Goal: Task Accomplishment & Management: Manage account settings

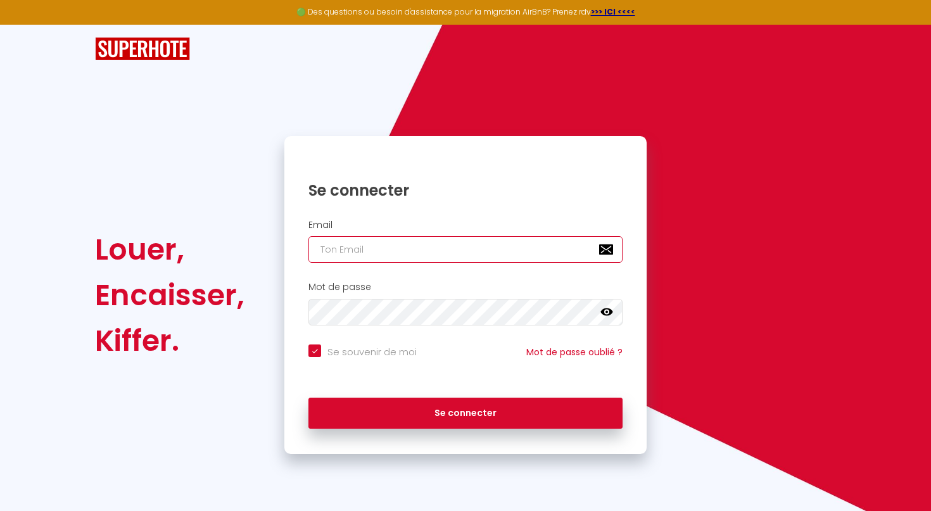
type input "[EMAIL_ADDRESS][DOMAIN_NAME]"
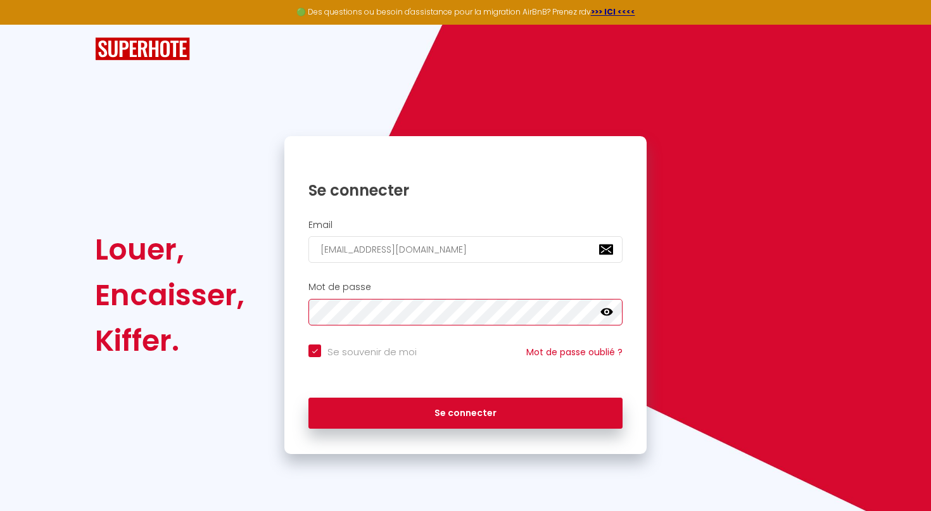
click at [465, 411] on button "Se connecter" at bounding box center [465, 414] width 314 height 32
checkbox input "true"
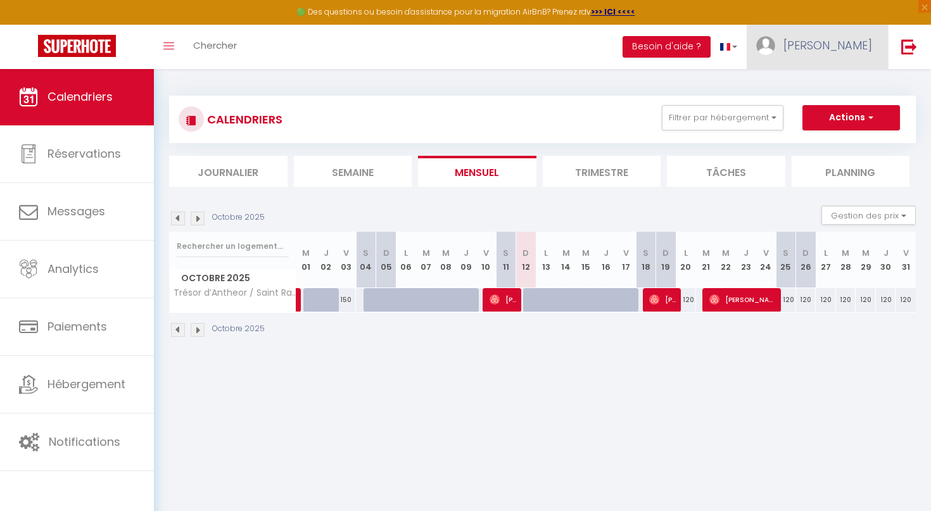
click at [841, 44] on span "[PERSON_NAME]" at bounding box center [827, 45] width 89 height 16
click at [830, 80] on link "Paramètres" at bounding box center [837, 88] width 94 height 22
select select "28"
select select "fr"
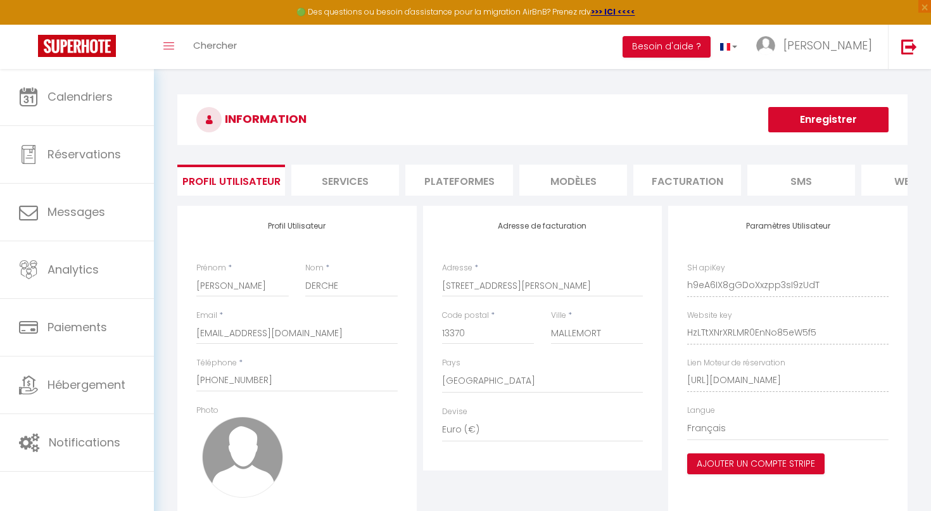
click at [698, 179] on li "Facturation" at bounding box center [687, 180] width 108 height 31
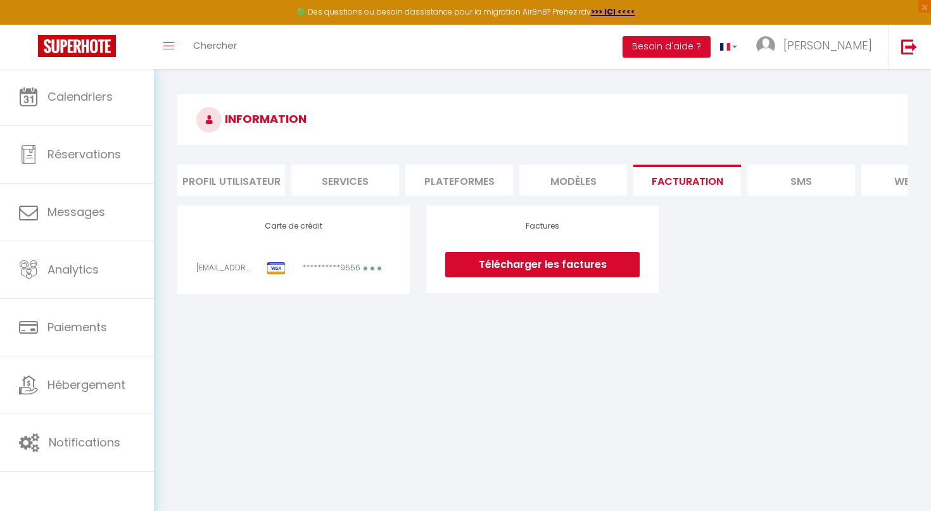
click at [527, 262] on link "Télécharger les factures" at bounding box center [542, 264] width 194 height 25
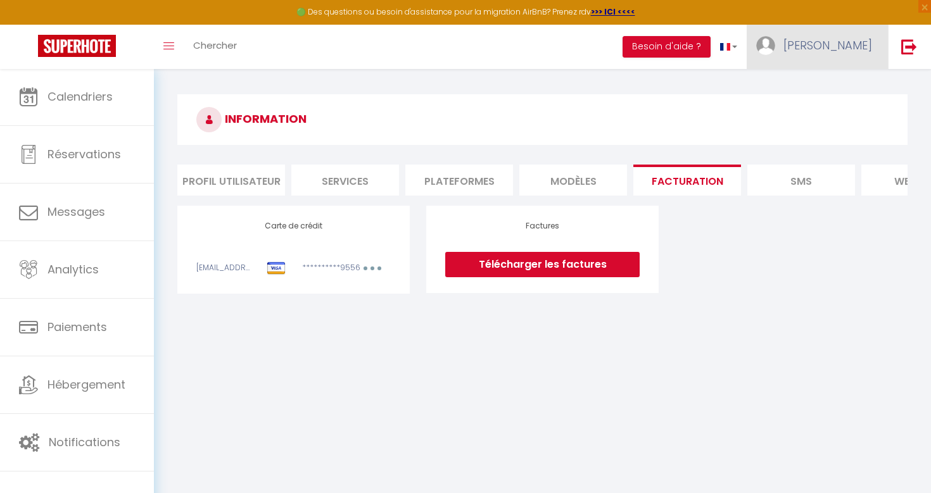
click at [850, 40] on span "[PERSON_NAME]" at bounding box center [827, 45] width 89 height 16
click at [823, 84] on link "Paramètres" at bounding box center [837, 88] width 94 height 22
click at [848, 81] on link "Paramètres" at bounding box center [837, 88] width 94 height 22
click at [238, 170] on li "Profil Utilisateur" at bounding box center [231, 180] width 108 height 31
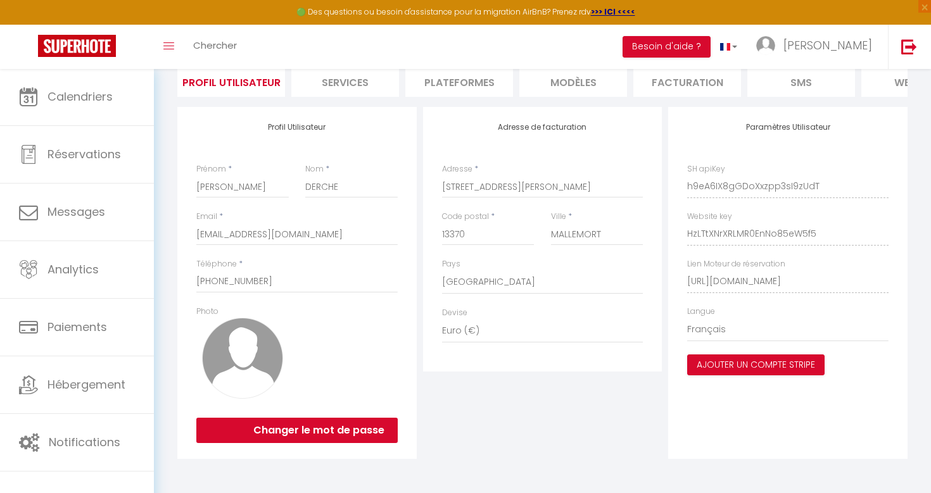
scroll to position [98, 0]
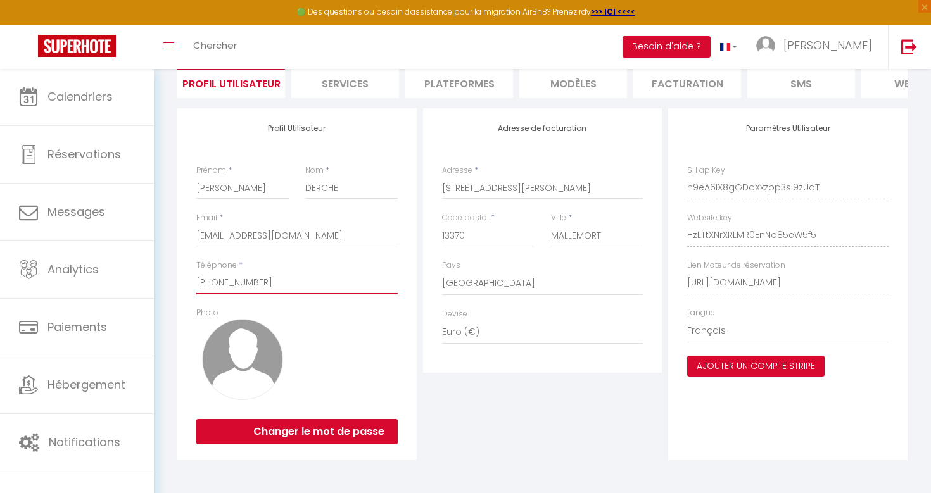
drag, startPoint x: 283, startPoint y: 282, endPoint x: 196, endPoint y: 156, distance: 153.5
click at [198, 175] on label "Prénom" at bounding box center [211, 171] width 30 height 12
click at [198, 177] on input "[PERSON_NAME]" at bounding box center [242, 188] width 92 height 23
drag, startPoint x: 194, startPoint y: 235, endPoint x: 326, endPoint y: 232, distance: 131.7
click at [326, 232] on div "Profil Utilisateur Prénom * [PERSON_NAME] * DERCHE Email * [EMAIL_ADDRESS][DOMA…" at bounding box center [296, 284] width 239 height 352
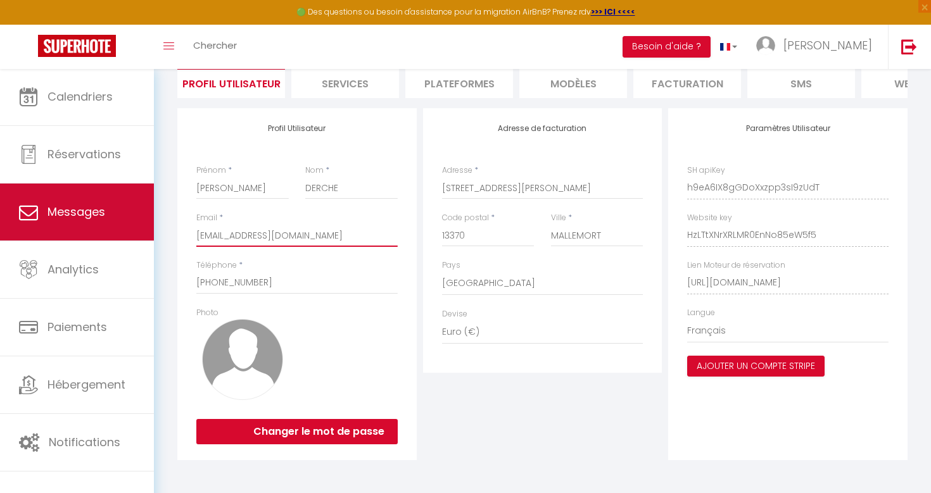
drag, startPoint x: 308, startPoint y: 233, endPoint x: 138, endPoint y: 230, distance: 170.3
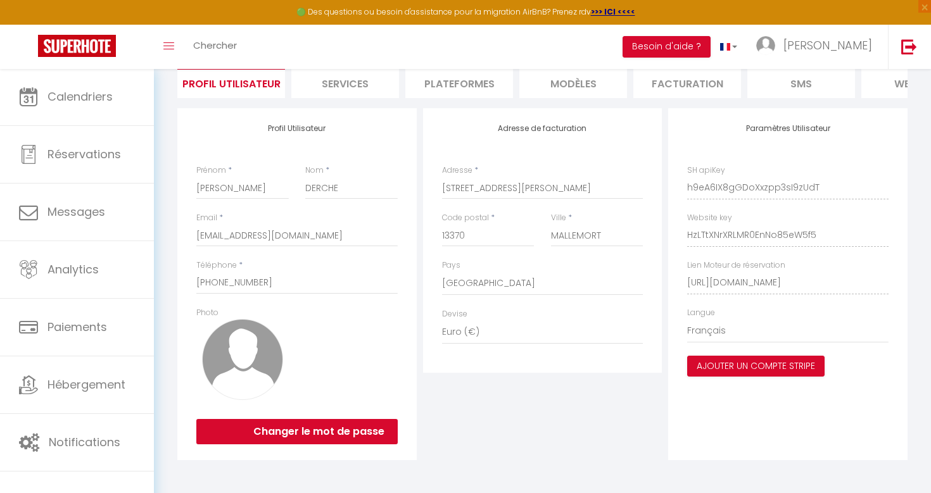
click at [366, 82] on li "Services" at bounding box center [345, 82] width 108 height 31
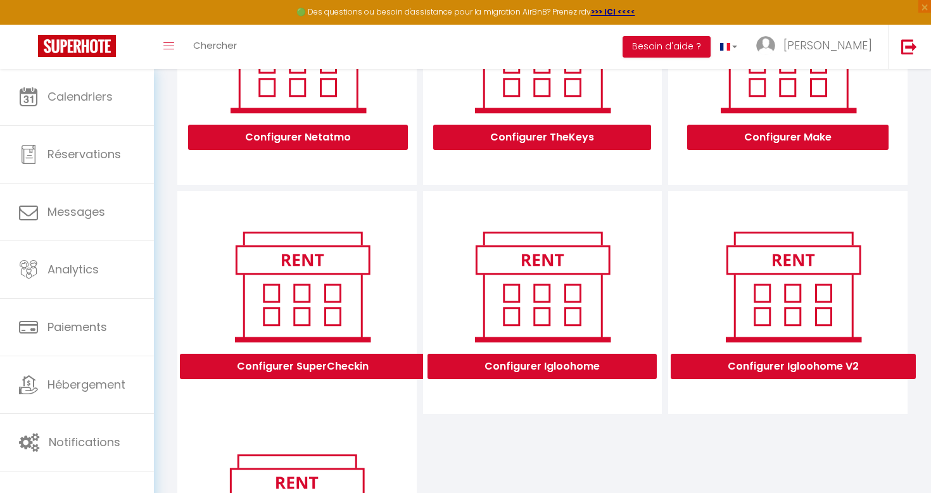
scroll to position [246, 0]
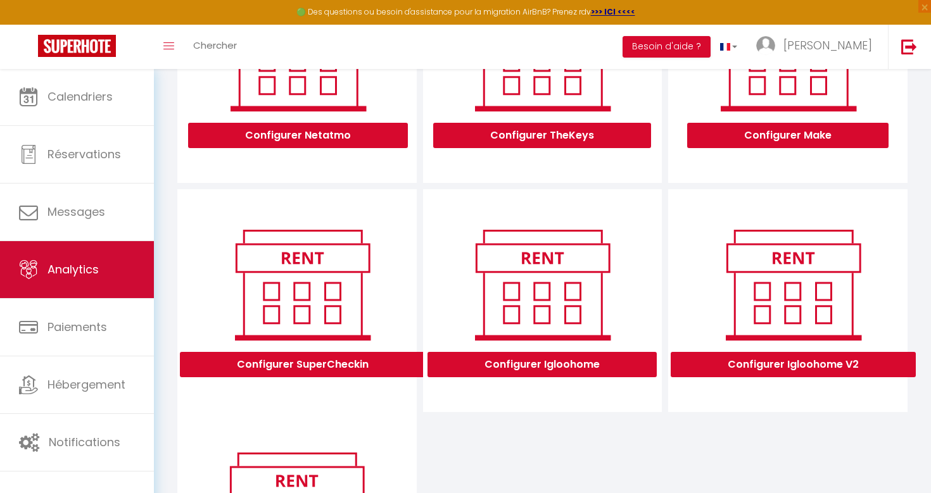
click at [65, 268] on span "Analytics" at bounding box center [72, 269] width 51 height 16
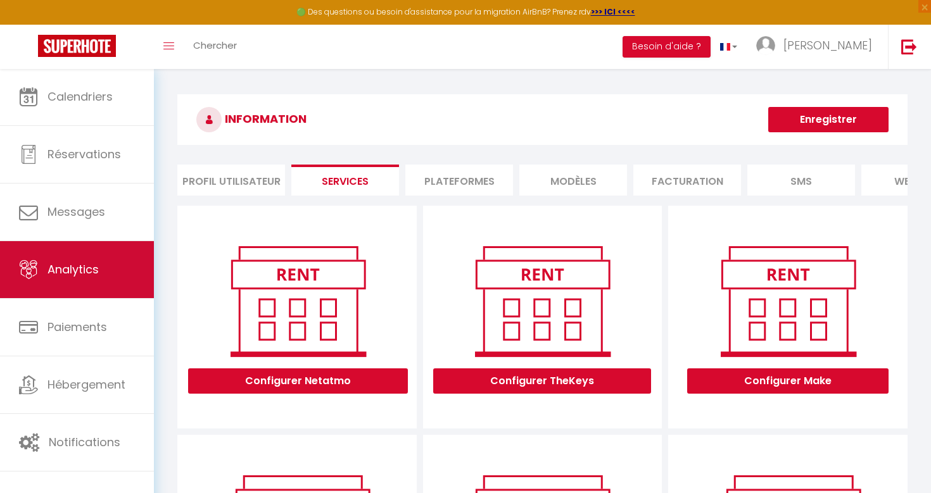
select select "2025"
select select "10"
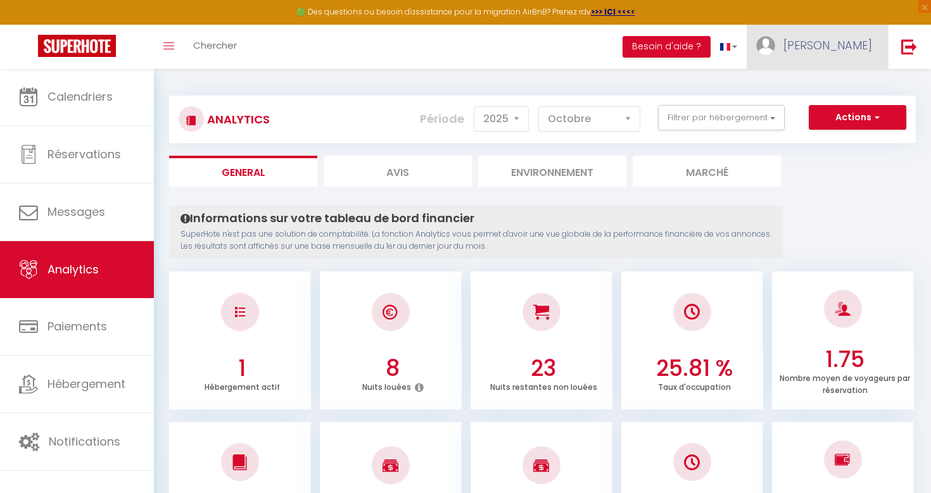
click at [850, 47] on span "[PERSON_NAME]" at bounding box center [827, 45] width 89 height 16
click at [854, 43] on span "[PERSON_NAME]" at bounding box center [827, 45] width 89 height 16
click at [820, 86] on link "Paramètres" at bounding box center [837, 88] width 94 height 22
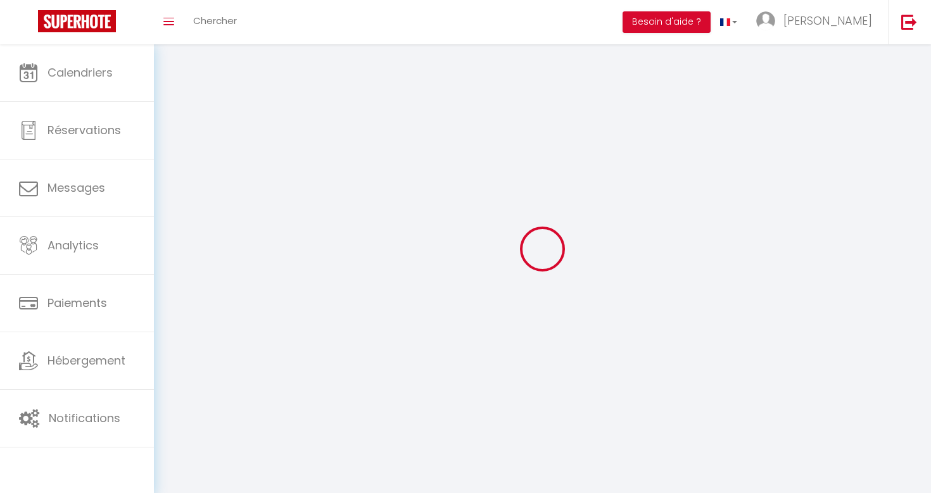
type input "[PERSON_NAME]"
type input "DERCHE"
type input "[PHONE_NUMBER]"
type input "[STREET_ADDRESS][PERSON_NAME]"
type input "13370"
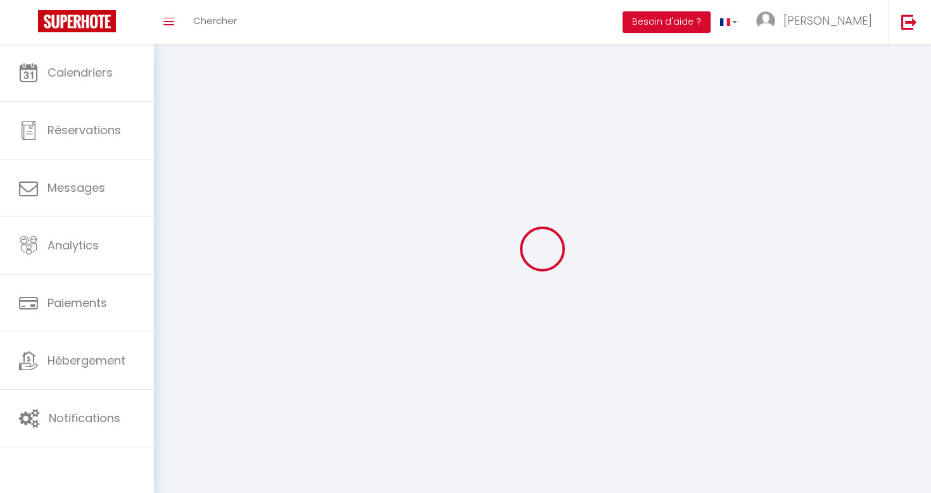
type input "MALLEMORT"
type input "h9eA6IX8gGDoXxzpp3sI9zUdT"
type input "HzLTtXNrXRLMR0EnNo85eW5f5"
type input "[URL][DOMAIN_NAME]"
select select "1"
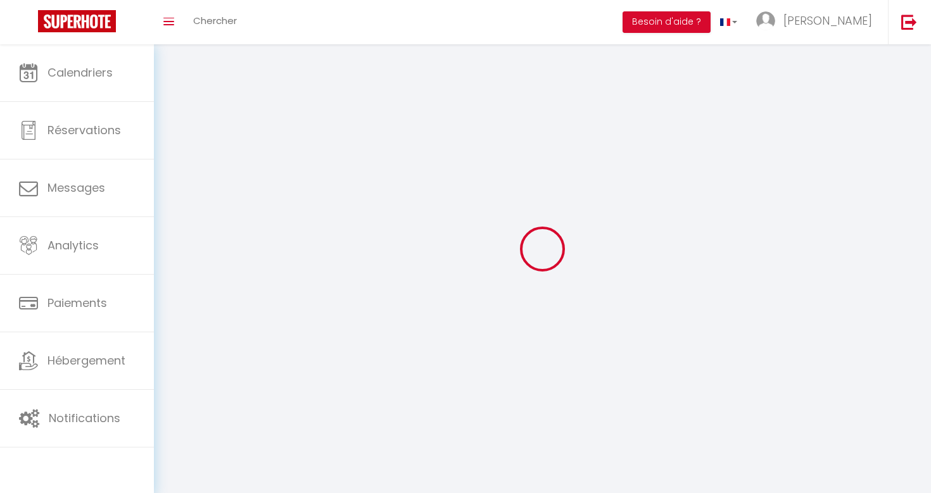
select select "28"
select select "fr"
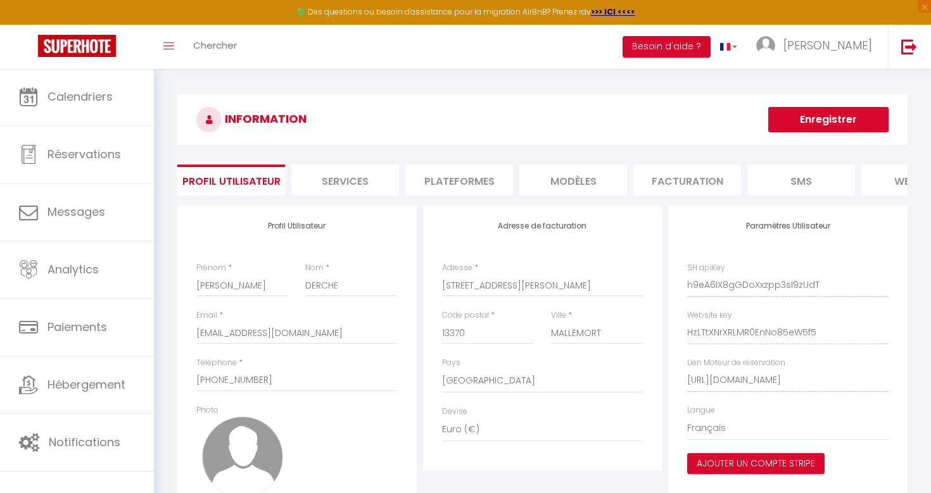
click at [335, 182] on li "Services" at bounding box center [345, 180] width 108 height 31
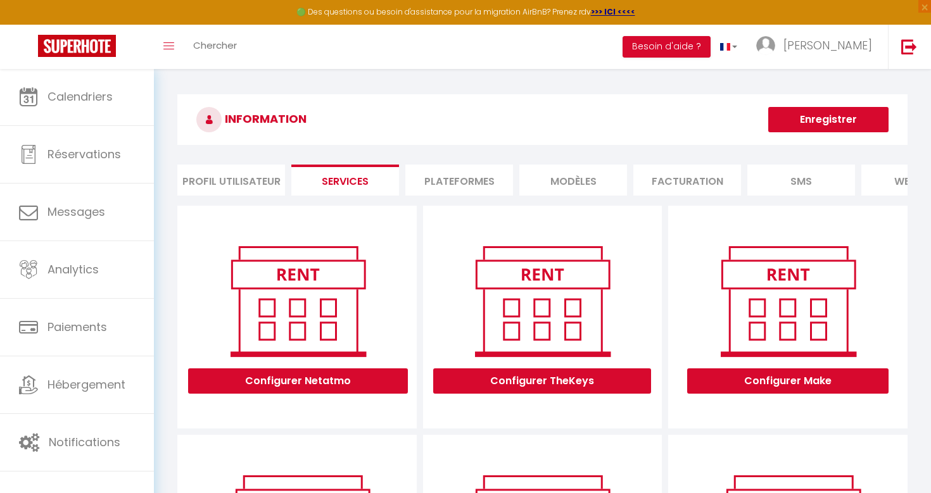
click at [450, 183] on li "Plateformes" at bounding box center [459, 180] width 108 height 31
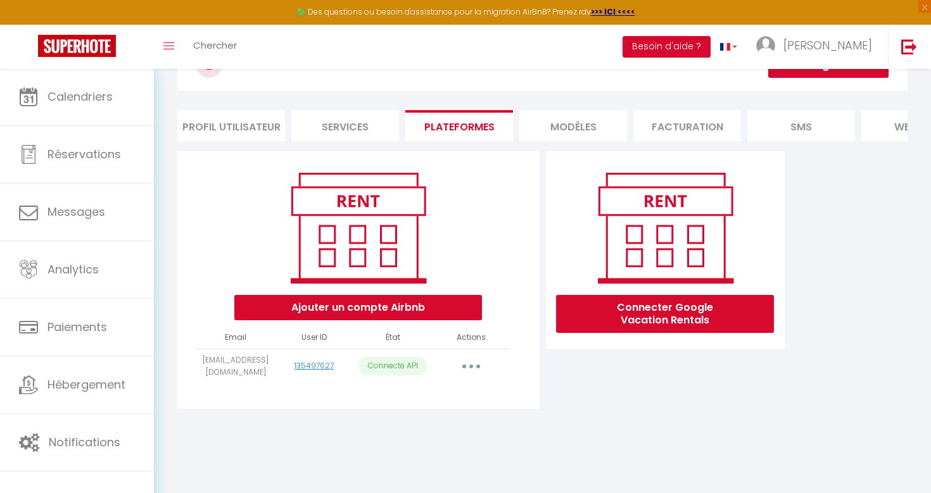
scroll to position [54, 0]
click at [569, 128] on li "MODÈLES" at bounding box center [573, 125] width 108 height 31
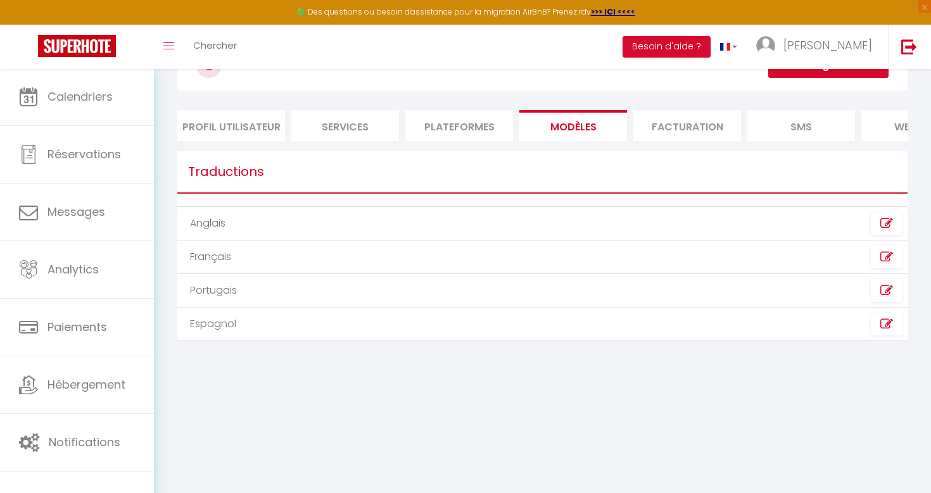
click at [694, 122] on li "Facturation" at bounding box center [687, 125] width 108 height 31
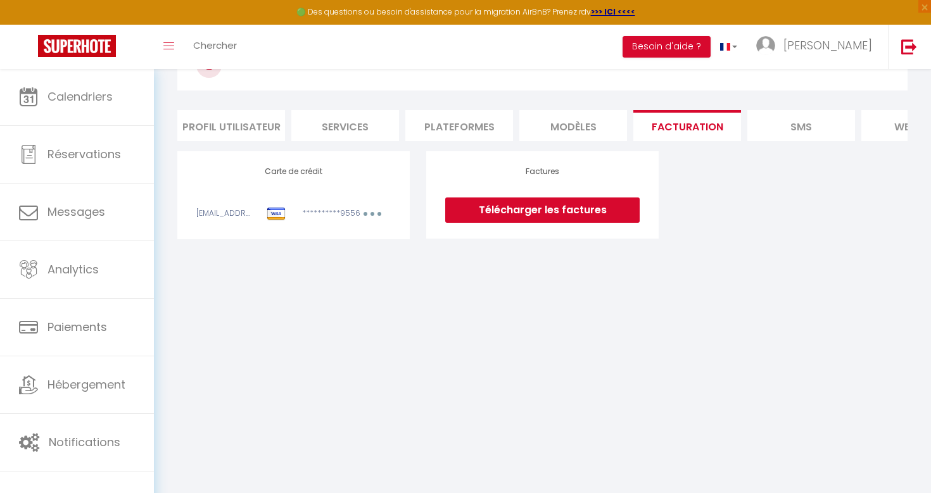
click at [608, 210] on link "Télécharger les factures" at bounding box center [542, 210] width 194 height 25
click at [798, 127] on li "SMS" at bounding box center [801, 125] width 108 height 31
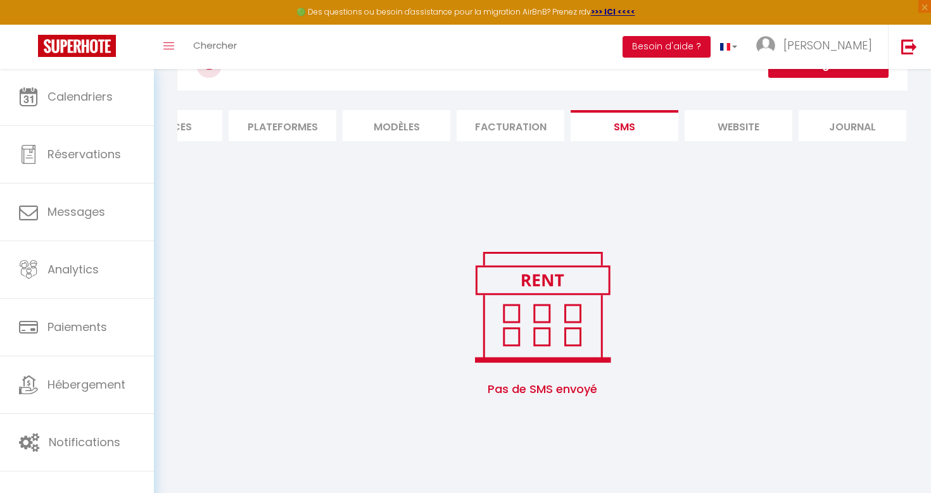
scroll to position [0, 175]
click at [771, 125] on li "website" at bounding box center [740, 125] width 108 height 31
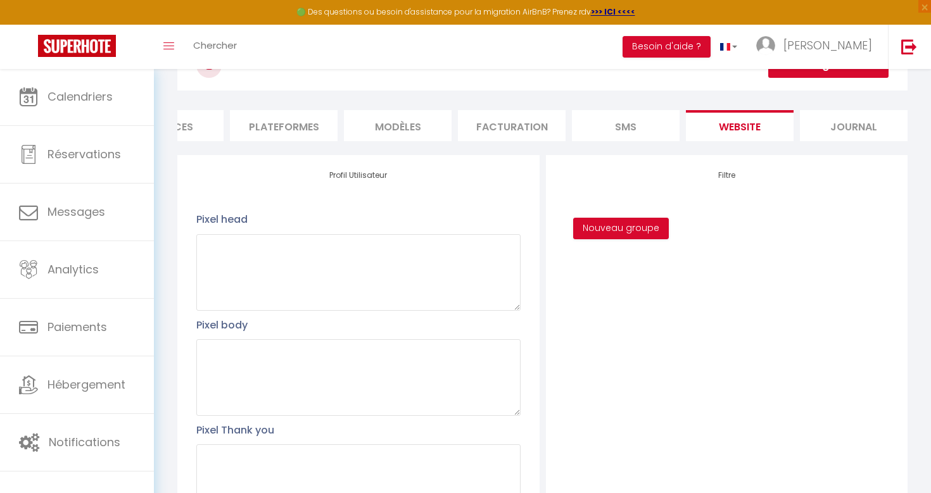
click at [840, 130] on li "Journal" at bounding box center [854, 125] width 108 height 31
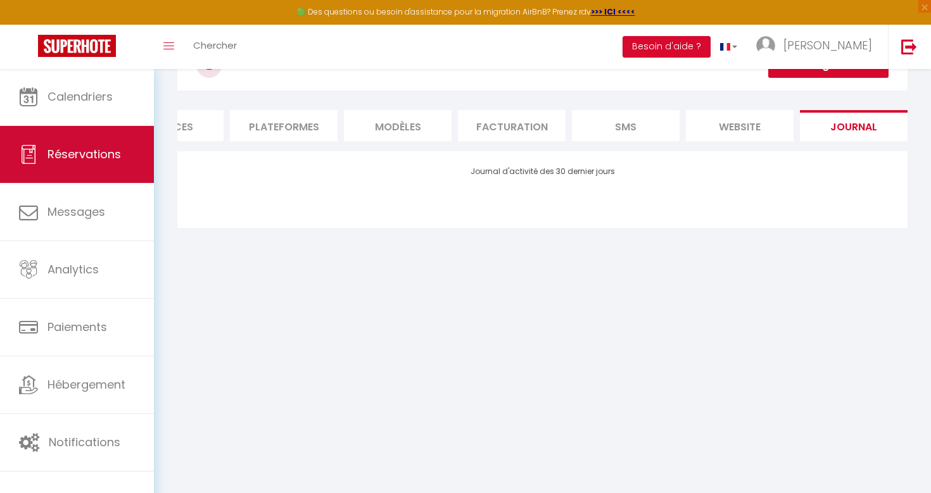
click at [90, 163] on link "Réservations" at bounding box center [77, 154] width 154 height 57
select select "not_cancelled"
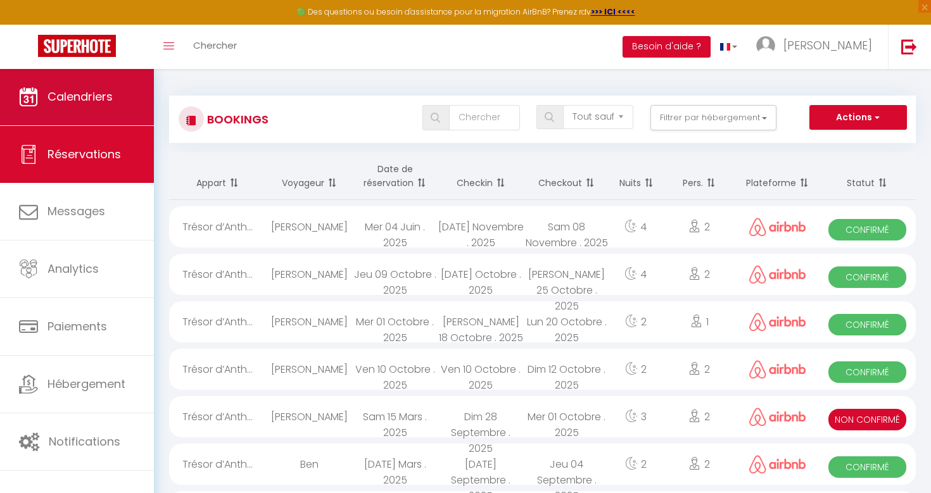
click at [77, 97] on span "Calendriers" at bounding box center [79, 97] width 65 height 16
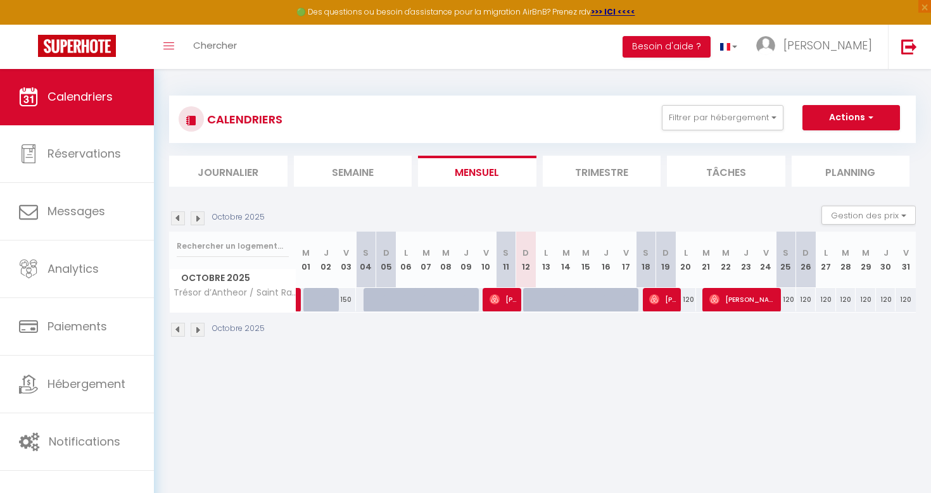
click at [342, 158] on li "Semaine" at bounding box center [353, 171] width 118 height 31
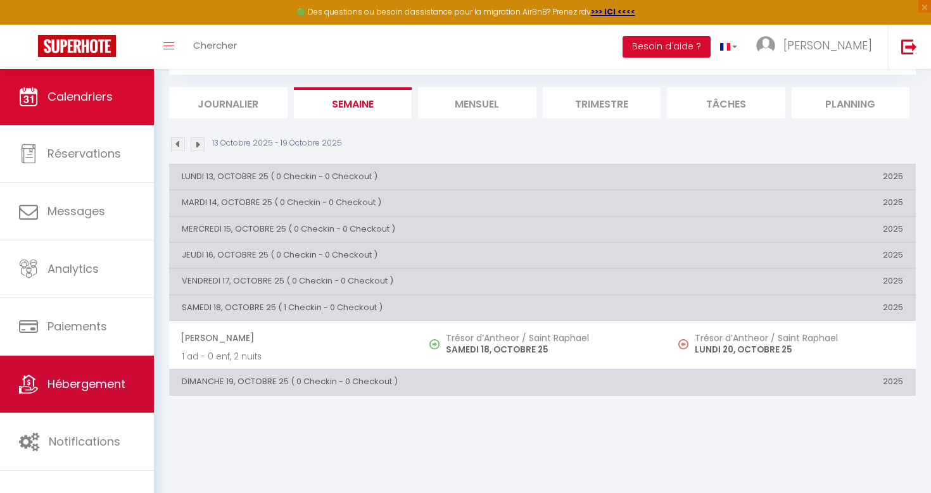
scroll to position [68, 0]
click at [72, 370] on link "Hébergement" at bounding box center [77, 384] width 154 height 57
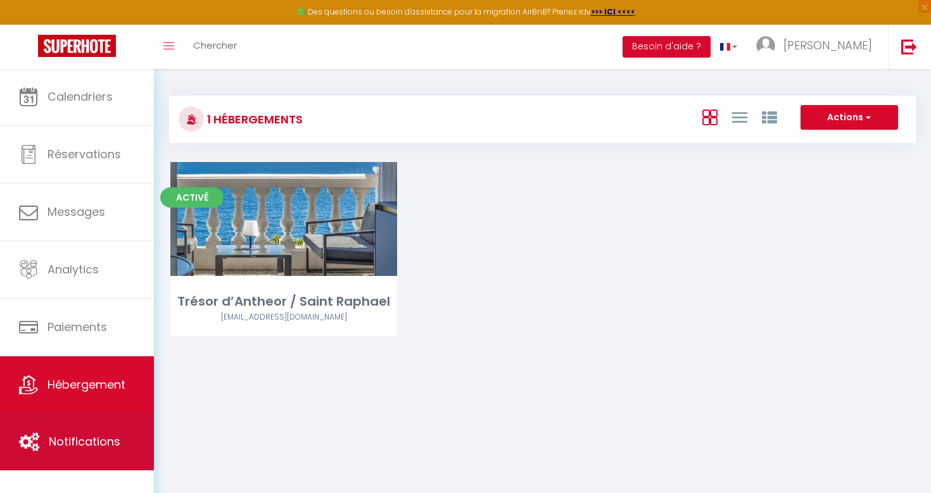
click at [66, 448] on span "Notifications" at bounding box center [85, 442] width 72 height 16
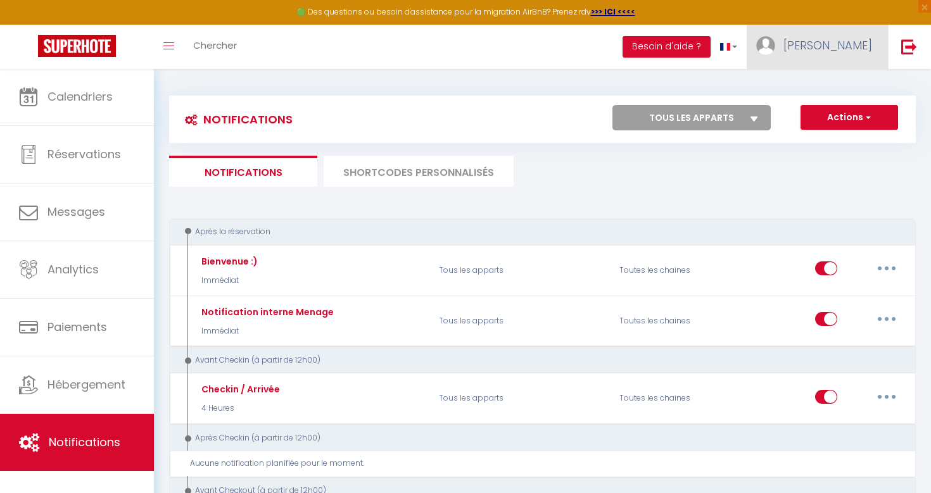
click at [775, 52] on img at bounding box center [765, 45] width 19 height 19
click at [831, 87] on link "Paramètres" at bounding box center [837, 88] width 94 height 22
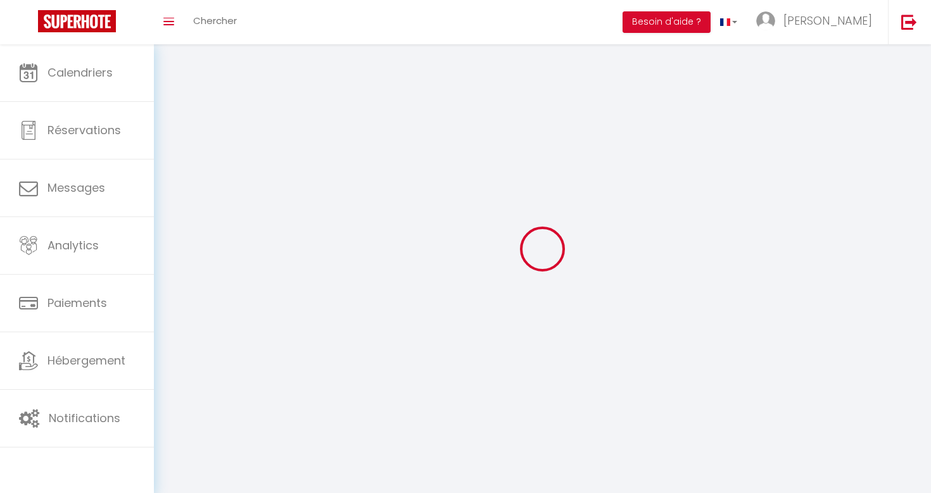
select select
type input "[PERSON_NAME]"
type input "DERCHE"
type input "[PHONE_NUMBER]"
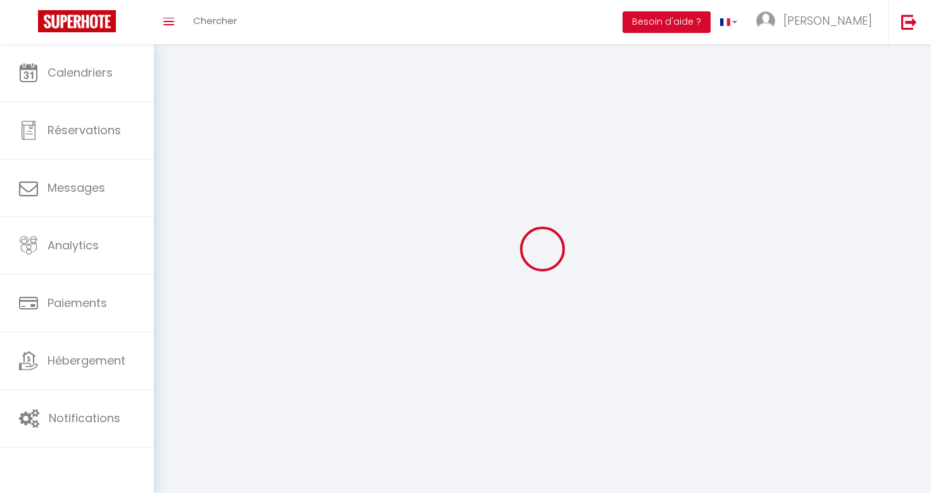
type input "[STREET_ADDRESS][PERSON_NAME]"
type input "13370"
type input "MALLEMORT"
type input "h9eA6IX8gGDoXxzpp3sI9zUdT"
type input "HzLTtXNrXRLMR0EnNo85eW5f5"
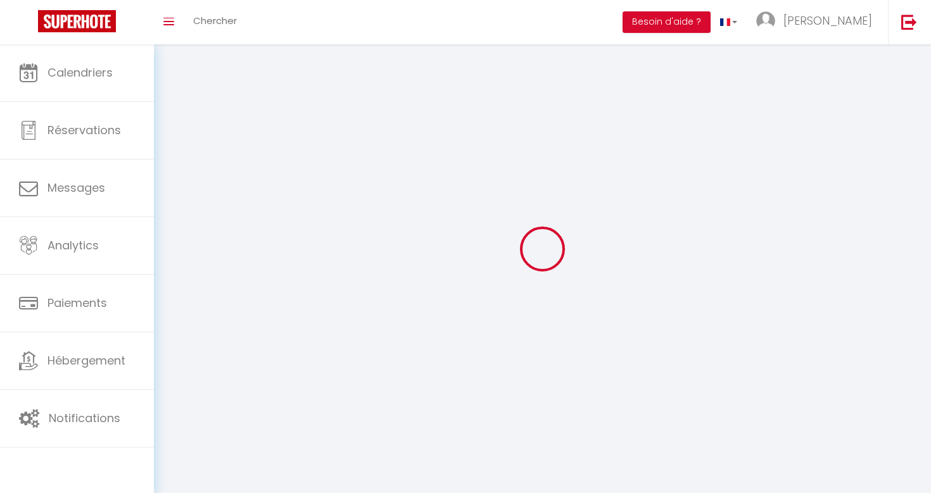
type input "[URL][DOMAIN_NAME]"
select select "1"
select select "28"
select select "fr"
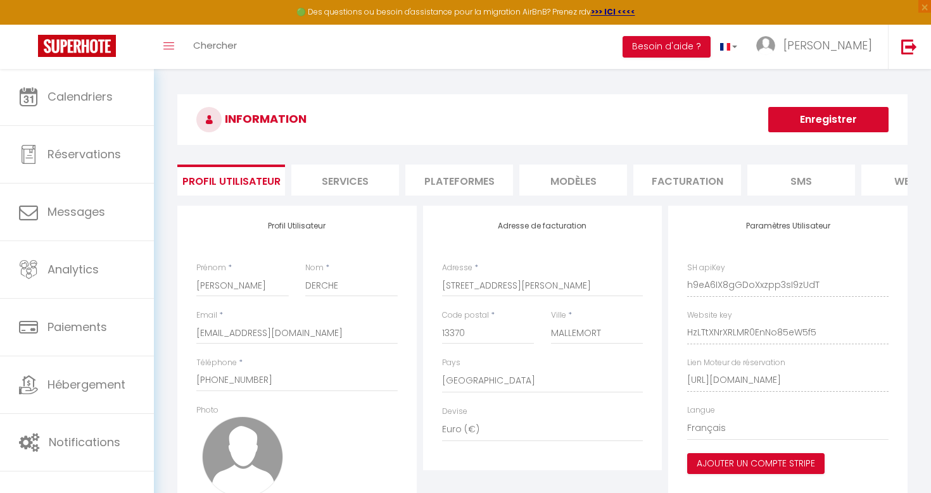
click at [364, 191] on li "Services" at bounding box center [345, 180] width 108 height 31
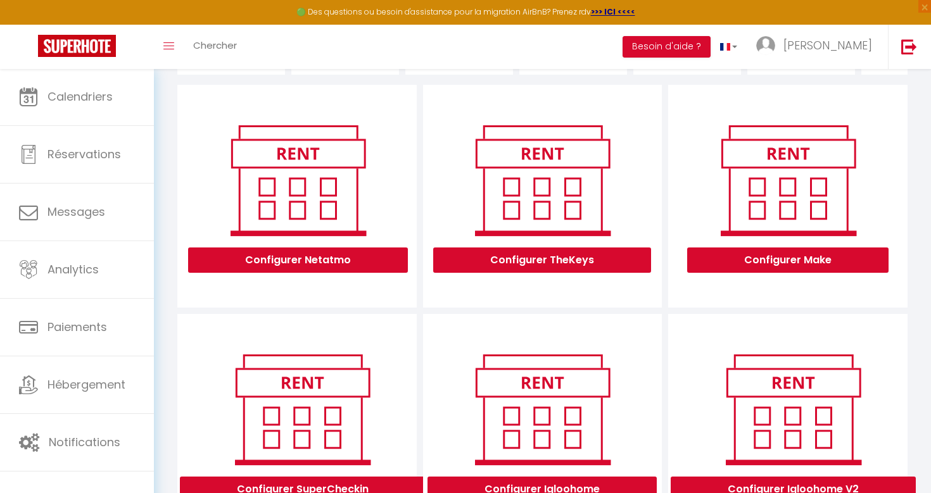
scroll to position [121, 0]
click at [540, 223] on img at bounding box center [542, 181] width 161 height 122
click at [541, 263] on button "Configurer TheKeys" at bounding box center [542, 260] width 218 height 25
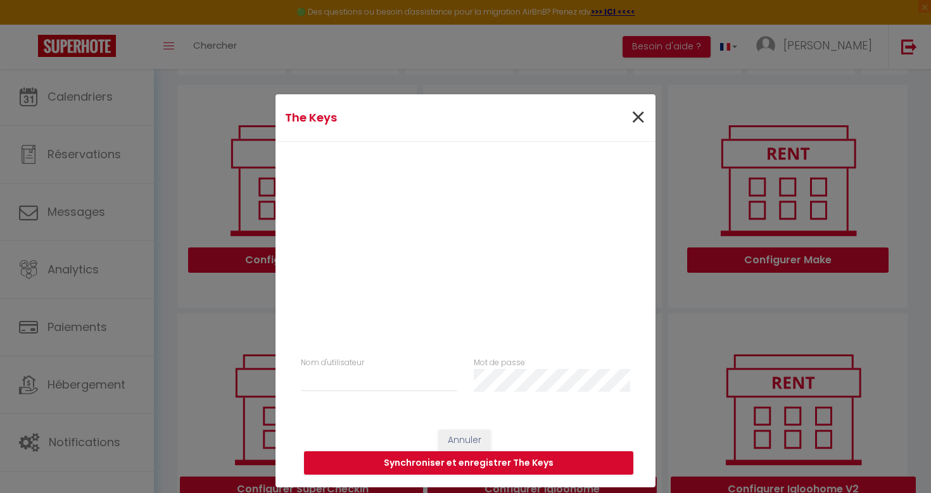
click at [637, 116] on span "×" at bounding box center [638, 118] width 16 height 38
